Goal: Information Seeking & Learning: Learn about a topic

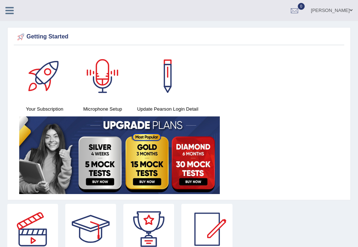
click at [11, 13] on icon at bounding box center [9, 10] width 8 height 9
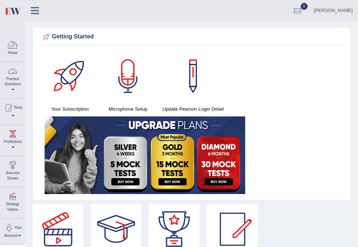
click at [15, 82] on link "Practice Questions" at bounding box center [12, 79] width 25 height 34
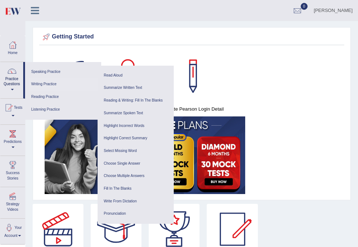
click at [46, 82] on link "Writing Practice" at bounding box center [63, 84] width 69 height 13
click at [58, 72] on link "Speaking Practice" at bounding box center [63, 72] width 69 height 13
click at [51, 71] on link "Speaking Practice" at bounding box center [63, 72] width 69 height 13
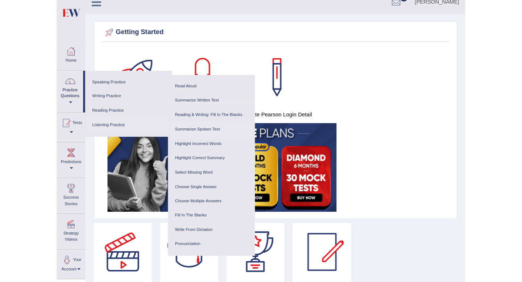
scroll to position [9, 0]
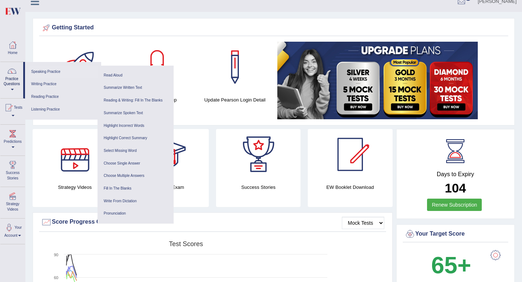
click at [44, 71] on link "Speaking Practice" at bounding box center [63, 72] width 69 height 13
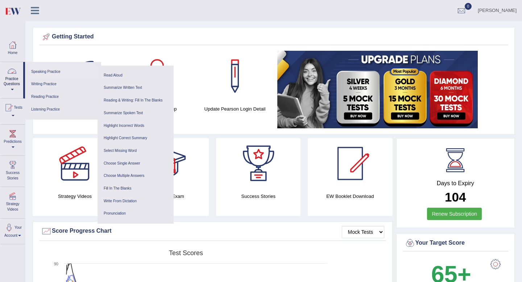
click at [35, 70] on link "Speaking Practice" at bounding box center [63, 72] width 69 height 13
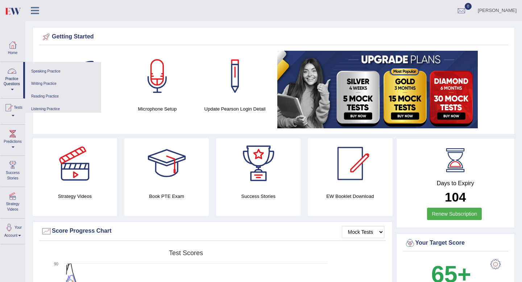
click at [35, 70] on link "Speaking Practice" at bounding box center [63, 71] width 69 height 13
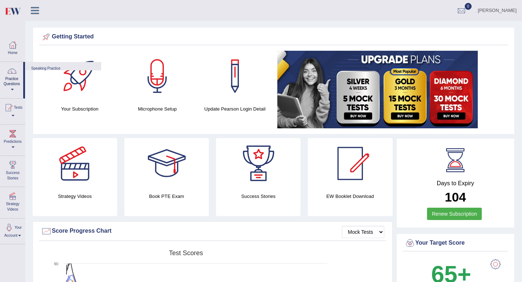
click at [0, 72] on div "Home Practice Questions Speaking Practice Read Aloud Repeat Sentence Describe I…" at bounding box center [13, 140] width 36 height 209
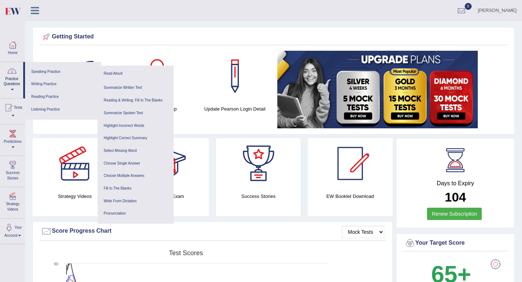
click at [10, 74] on div at bounding box center [12, 71] width 11 height 11
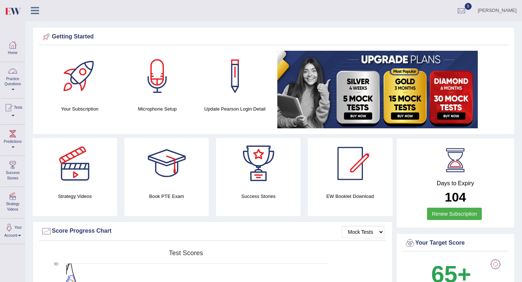
click at [15, 81] on link "Practice Questions" at bounding box center [12, 79] width 25 height 34
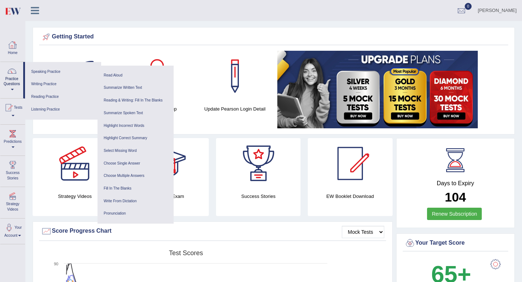
click at [25, 40] on link "Home" at bounding box center [12, 48] width 25 height 24
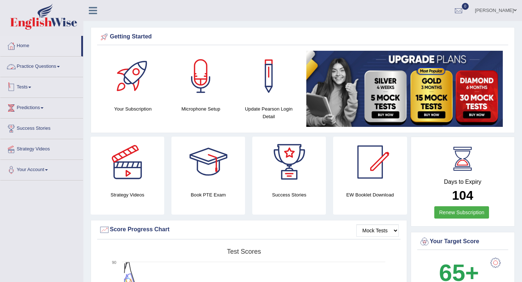
click at [45, 66] on link "Practice Questions" at bounding box center [41, 66] width 83 height 18
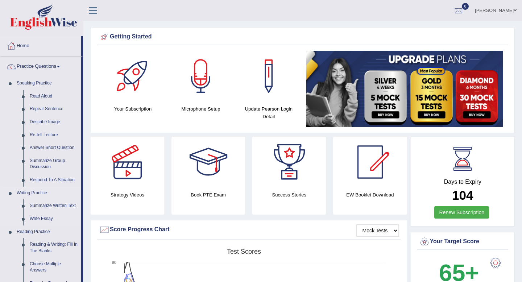
click at [46, 180] on link "Respond To A Situation" at bounding box center [53, 180] width 55 height 13
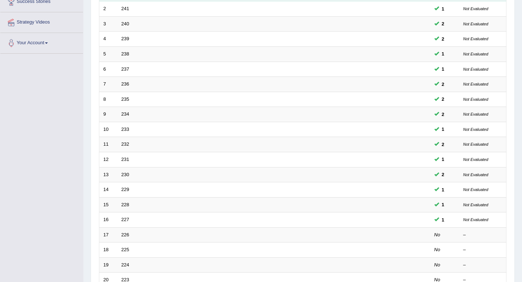
scroll to position [198, 0]
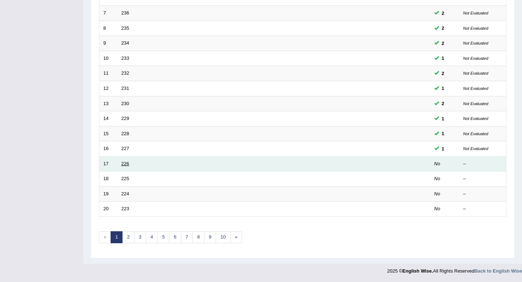
click at [127, 164] on link "226" at bounding box center [125, 163] width 8 height 5
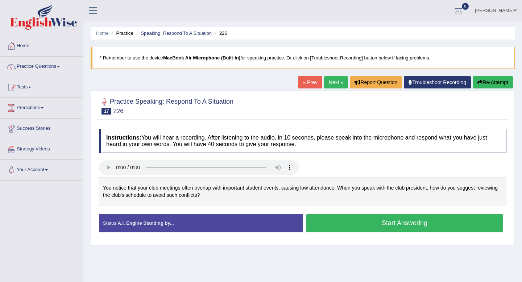
click at [336, 220] on button "Start Answering" at bounding box center [404, 223] width 197 height 18
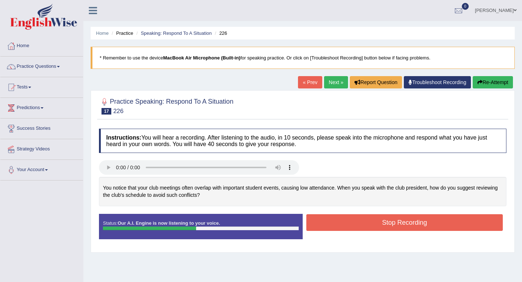
drag, startPoint x: 388, startPoint y: 228, endPoint x: 368, endPoint y: 198, distance: 35.7
click at [388, 228] on button "Stop Recording" at bounding box center [404, 222] width 197 height 17
